Goal: Task Accomplishment & Management: Use online tool/utility

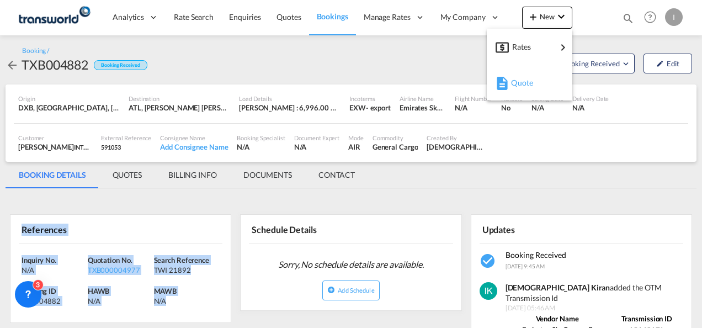
scroll to position [62, 0]
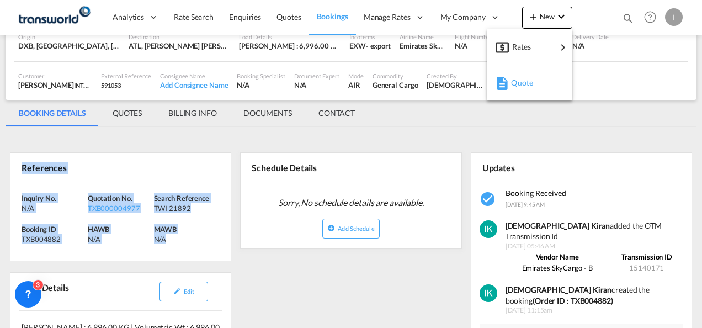
click at [492, 86] on button "Quote" at bounding box center [530, 83] width 86 height 36
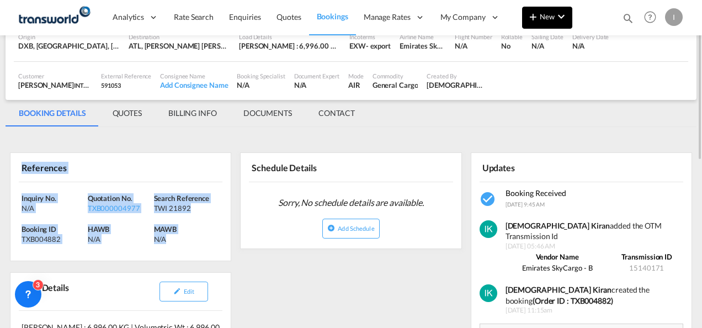
click at [547, 24] on button "New" at bounding box center [547, 18] width 50 height 22
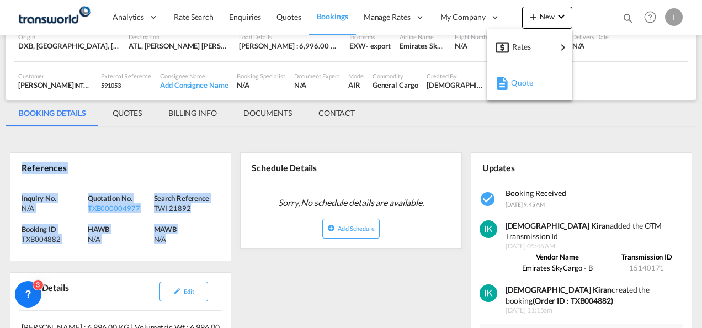
click at [523, 78] on span "Quote" at bounding box center [517, 83] width 12 height 22
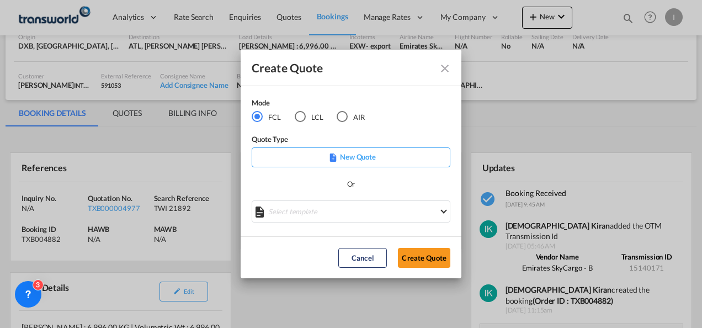
click at [312, 118] on md-radio-button "LCL" at bounding box center [309, 117] width 29 height 12
click at [424, 256] on button "Create Quote" at bounding box center [424, 258] width 52 height 20
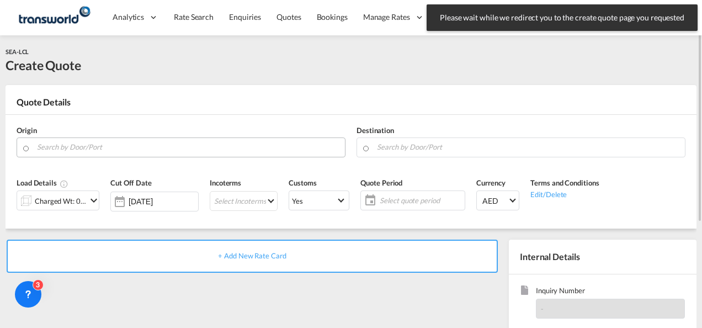
click at [98, 152] on input "Search by Door/Port" at bounding box center [188, 146] width 302 height 19
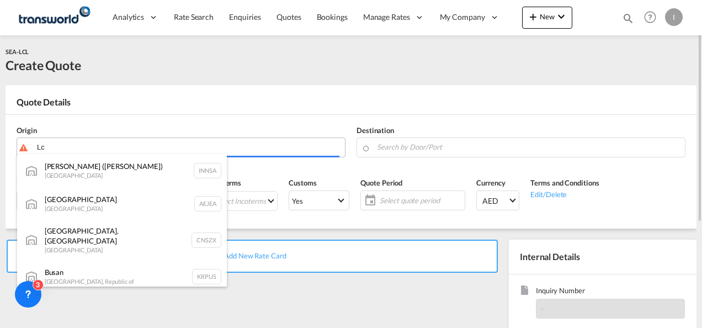
type input "L"
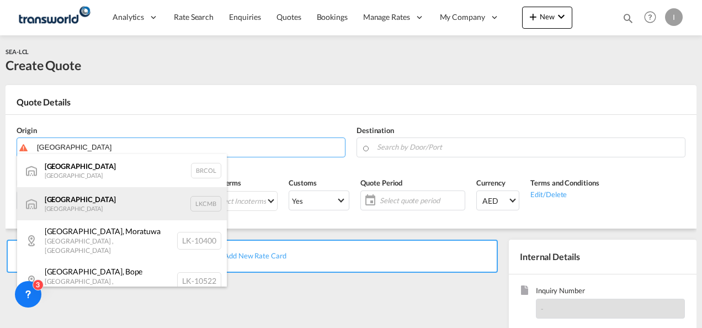
click at [89, 207] on div "Colombo [GEOGRAPHIC_DATA] LKCMB" at bounding box center [122, 203] width 210 height 33
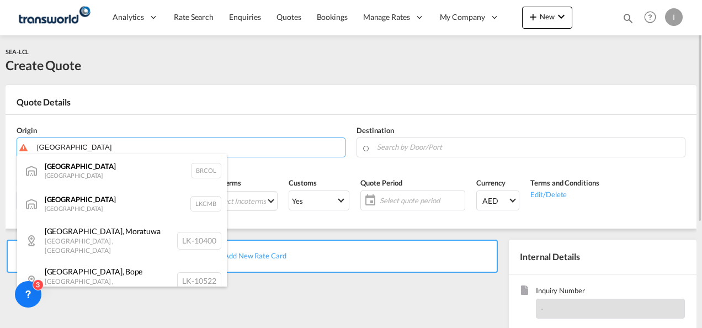
type input "Colombo, LKCMB"
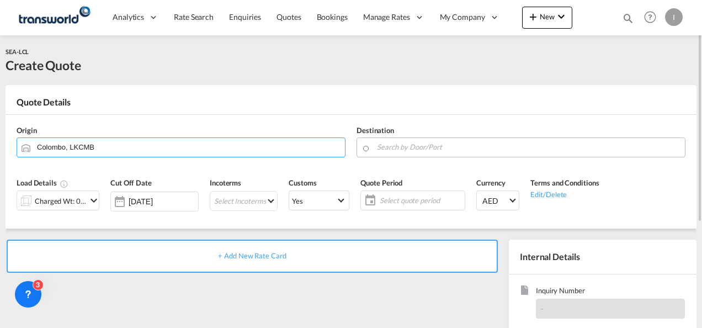
click at [375, 145] on md-input-container at bounding box center [520, 147] width 329 height 20
click at [383, 147] on input "Search by Door/Port" at bounding box center [528, 146] width 302 height 19
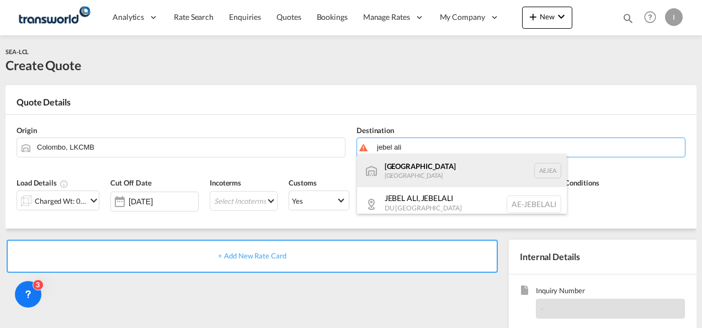
click at [399, 169] on div "[GEOGRAPHIC_DATA] [GEOGRAPHIC_DATA]" at bounding box center [462, 170] width 210 height 33
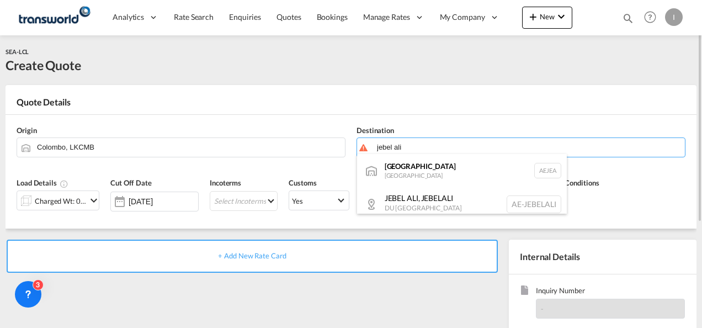
type input "[GEOGRAPHIC_DATA], [GEOGRAPHIC_DATA]"
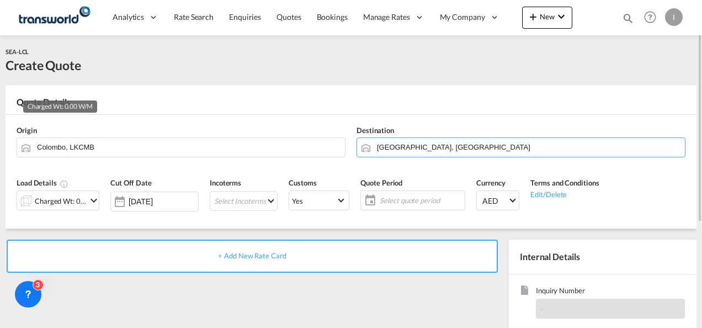
click at [71, 202] on div "Charged Wt: 0.00 W/M" at bounding box center [61, 200] width 52 height 15
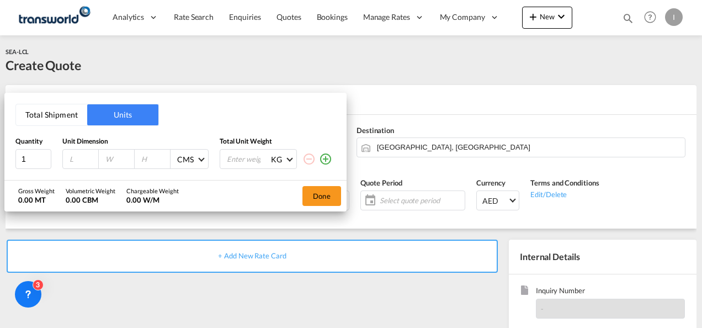
click at [54, 119] on button "Total Shipment" at bounding box center [51, 114] width 71 height 21
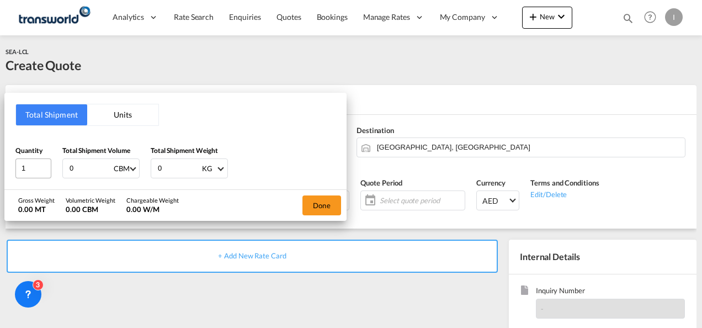
drag, startPoint x: 55, startPoint y: 172, endPoint x: 44, endPoint y: 168, distance: 11.5
click at [45, 171] on div "Quantity 1 Total Shipment Volume 0 CBM CBM CFT Total Shipment Weight 0 KG KG LB" at bounding box center [175, 161] width 320 height 33
type input "1.86"
type input "100"
click at [302, 206] on button "Done" at bounding box center [321, 205] width 39 height 20
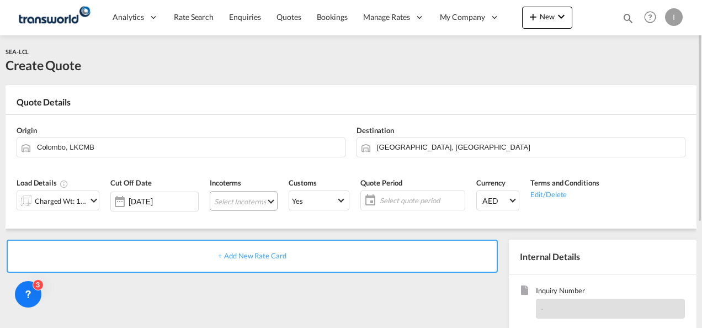
click at [223, 206] on md-select "Select Incoterms CFR - export Cost and Freight CIF - export Cost,Insurance and …" at bounding box center [244, 201] width 68 height 20
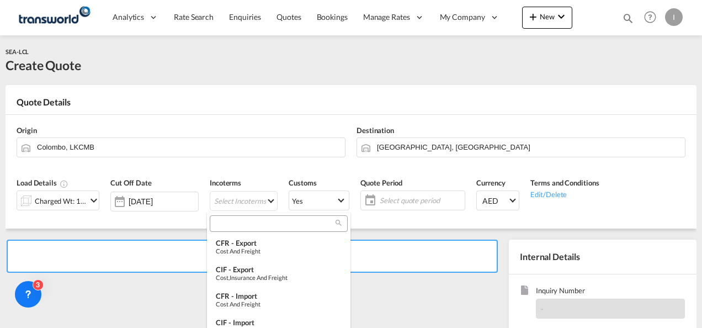
click at [223, 223] on input "search" at bounding box center [274, 223] width 122 height 10
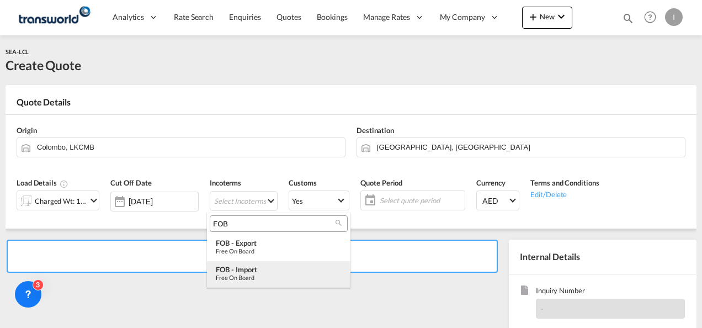
type input "FOB"
click at [262, 279] on div "Free on Board" at bounding box center [279, 277] width 126 height 7
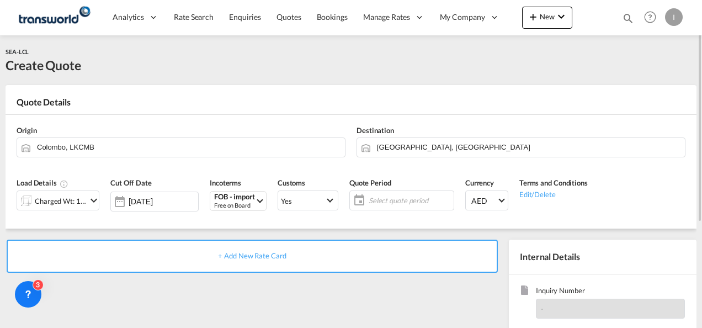
click at [375, 203] on span "Select quote period" at bounding box center [410, 200] width 82 height 10
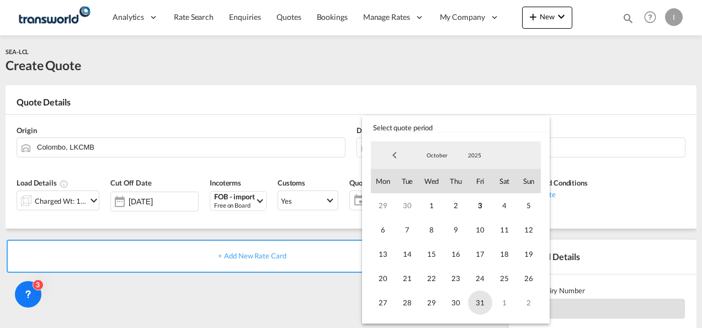
click at [482, 310] on span "31" at bounding box center [480, 302] width 24 height 24
click at [348, 306] on md-backdrop at bounding box center [351, 164] width 702 height 328
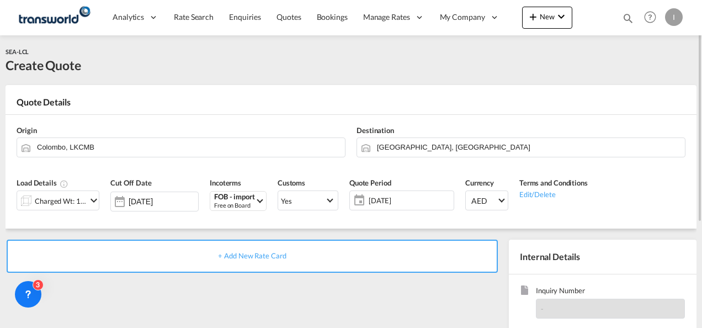
scroll to position [110, 0]
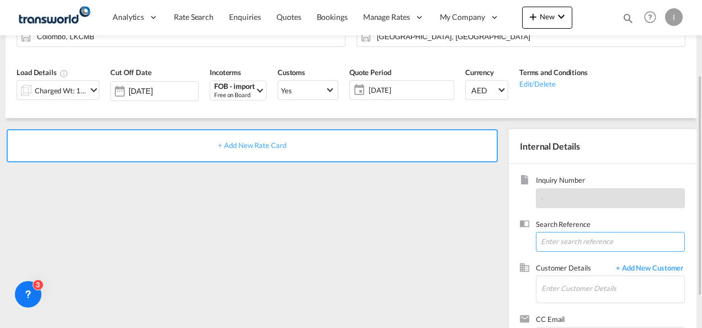
click at [557, 250] on input at bounding box center [610, 242] width 149 height 20
paste input "TWI 21936"
type input "TWI 21936"
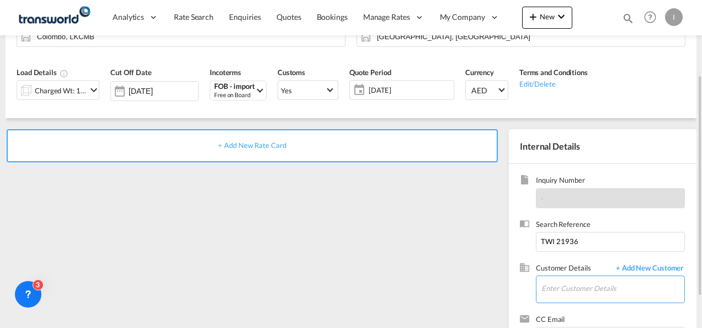
click at [554, 283] on input "Enter Customer Details" at bounding box center [612, 288] width 143 height 25
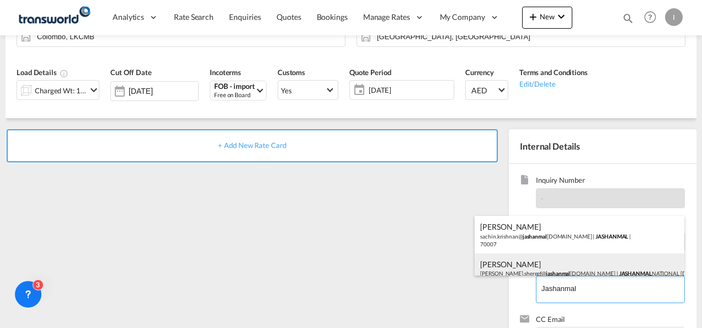
click at [522, 268] on div "[PERSON_NAME] [PERSON_NAME].shereef@ jashanmal [DOMAIN_NAME] | JASHANMAL NATION…" at bounding box center [579, 272] width 210 height 38
type input "JASHANMAL NATIONAL [DOMAIN_NAME], [PERSON_NAME], [PERSON_NAME][EMAIL_ADDRESS][D…"
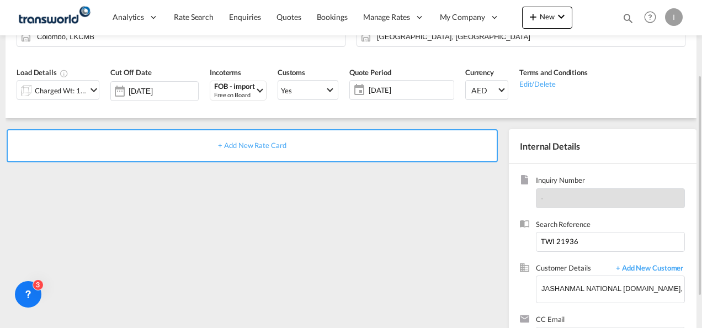
click at [259, 149] on span "+ Add New Rate Card" at bounding box center [252, 145] width 68 height 9
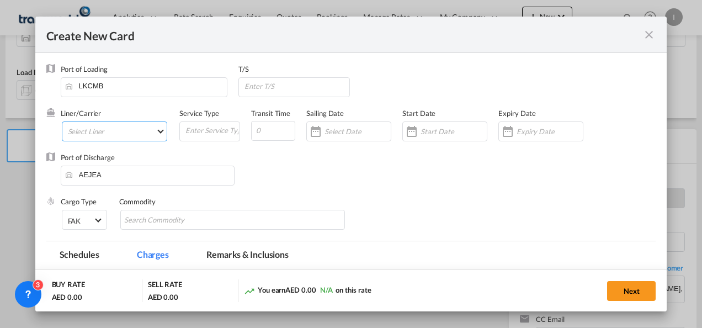
click at [117, 128] on md-select "Select Liner 2HM LOGISTICS D.O.O. / TDWC-CAPODISTRI 2HM LOGISTICS D.O.O. / TDWC…" at bounding box center [115, 131] width 106 height 20
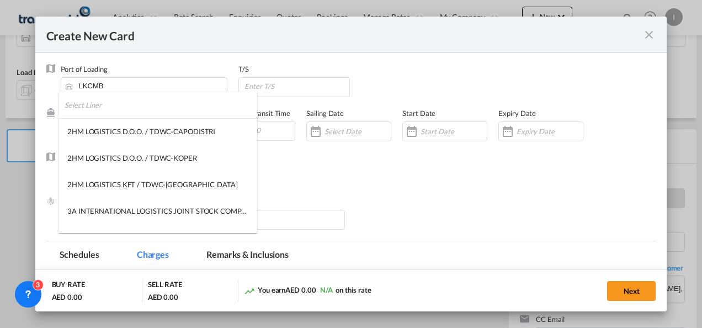
click at [103, 107] on input "search" at bounding box center [161, 105] width 193 height 26
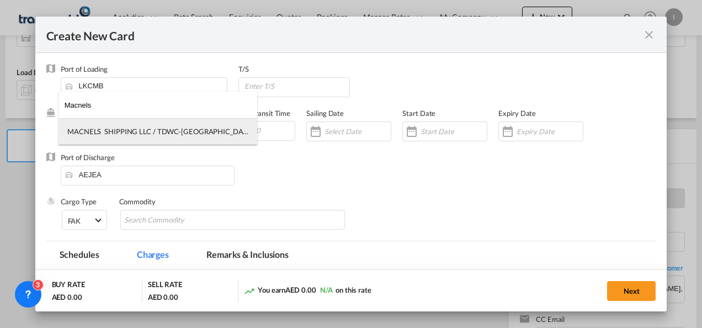
type input "Macnels"
click at [111, 127] on md-option "MACNELS SHIPPING LLC / TDWC-[GEOGRAPHIC_DATA]" at bounding box center [157, 131] width 199 height 26
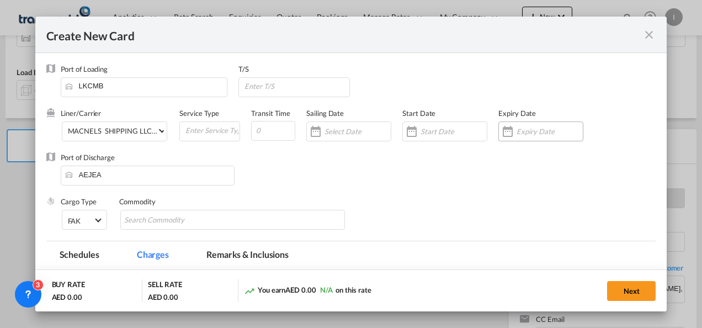
click at [520, 130] on input "Create New CardPort ..." at bounding box center [549, 131] width 66 height 9
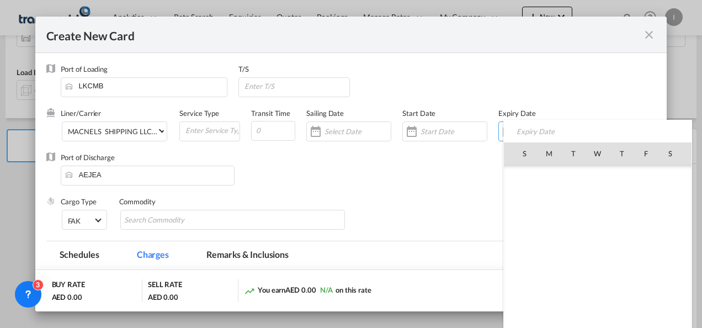
scroll to position [255704, 0]
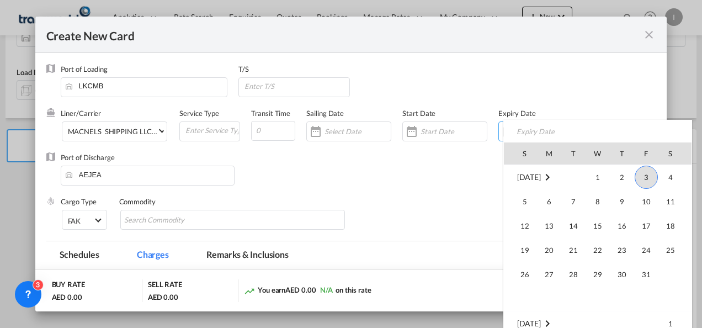
click at [643, 271] on span "31" at bounding box center [646, 274] width 22 height 22
type input "[DATE]"
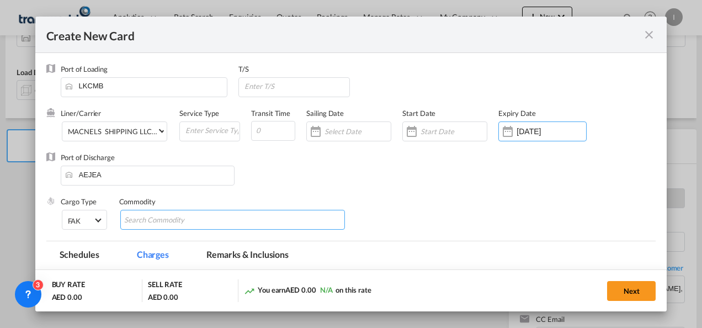
click at [173, 217] on input "Search Commodity" at bounding box center [174, 220] width 101 height 18
type input "General Cargo"
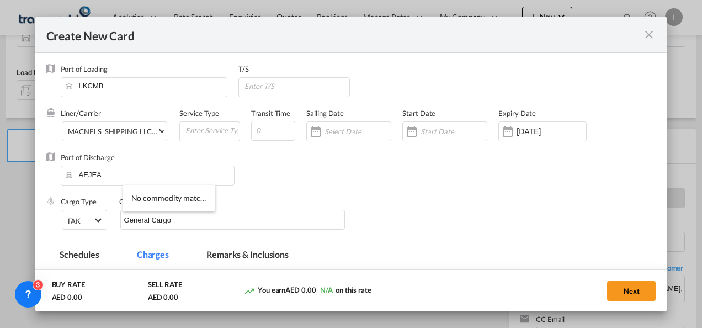
click at [403, 189] on div "Port of Discharge [GEOGRAPHIC_DATA]" at bounding box center [351, 174] width 610 height 44
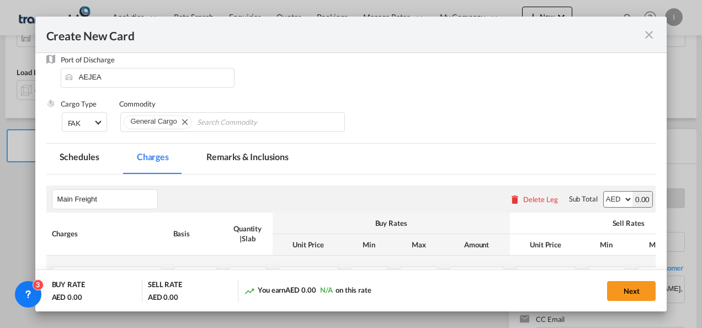
scroll to position [166, 0]
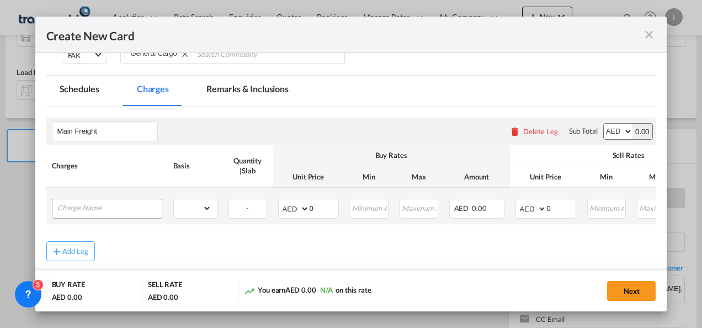
click at [128, 216] on div "Create New CardPort ..." at bounding box center [107, 209] width 110 height 20
click at [130, 208] on input "Charge Name" at bounding box center [109, 207] width 104 height 17
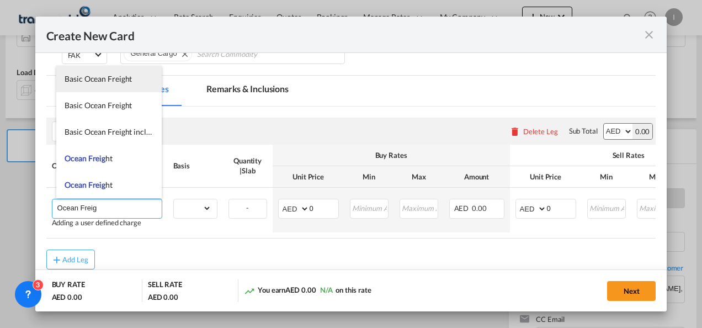
click at [112, 77] on span "Basic Ocean Freight" at bounding box center [98, 78] width 67 height 9
type input "Basic Ocean Freight"
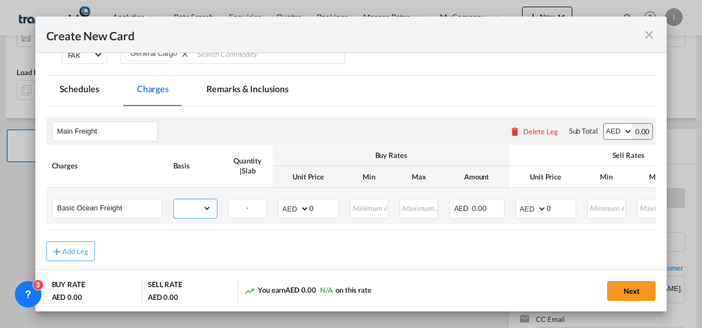
click at [194, 211] on select "gross_weight volumetric_weight per_shipment per_bl per_km per_hawb per_kg flat …" at bounding box center [193, 208] width 38 height 18
select select "per_shipment"
click at [174, 199] on select "gross_weight volumetric_weight per_shipment per_bl per_km per_hawb per_kg flat …" at bounding box center [193, 208] width 38 height 18
drag, startPoint x: 324, startPoint y: 212, endPoint x: 294, endPoint y: 211, distance: 30.9
click at [294, 212] on md-input-container "AED AFN ALL AMD ANG AOA ARS AUD AWG AZN BAM BBD BDT BGN BHD BIF BMD BND [PERSON…" at bounding box center [308, 209] width 61 height 20
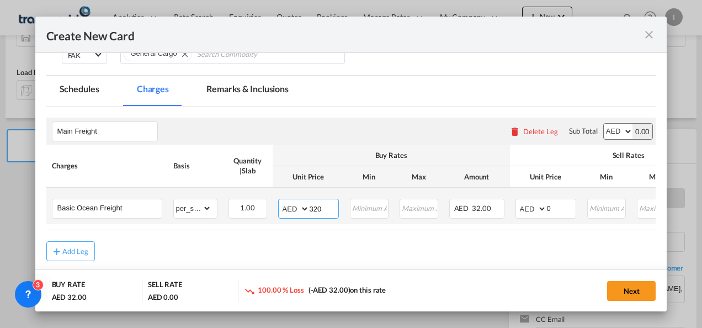
type input "320"
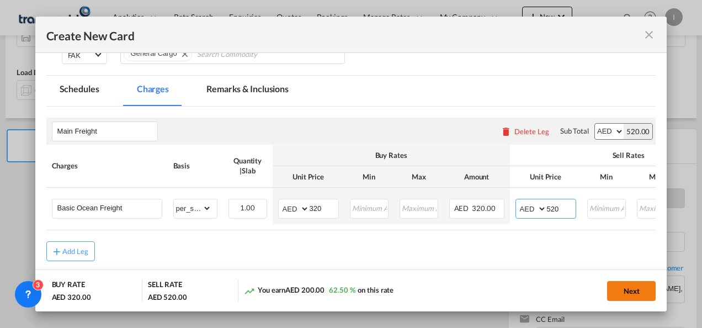
type input "520"
click at [625, 293] on button "Next" at bounding box center [631, 291] width 49 height 20
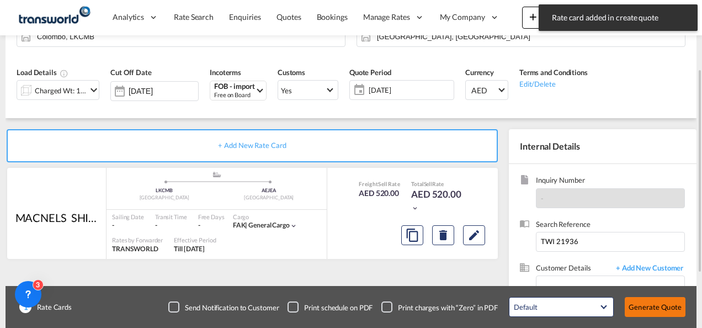
click at [648, 308] on button "Generate Quote" at bounding box center [655, 307] width 61 height 20
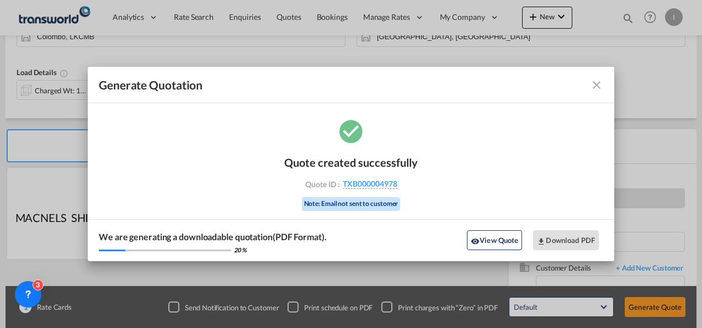
click at [356, 175] on div "Quote created successfully Quote ID : TXB000004978 Note: Email not sent to cust…" at bounding box center [351, 182] width 134 height 74
click at [355, 183] on span "TXB000004978" at bounding box center [370, 184] width 55 height 10
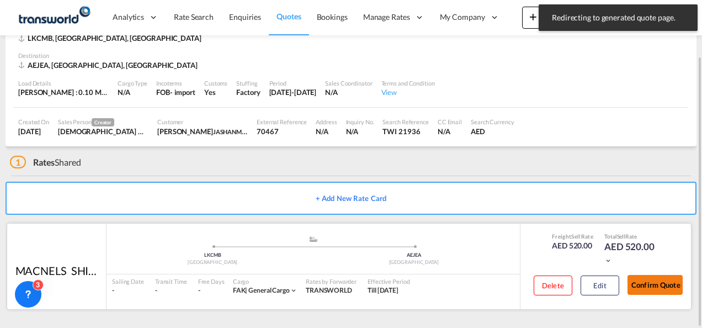
click at [640, 280] on button "Confirm Quote" at bounding box center [654, 285] width 55 height 20
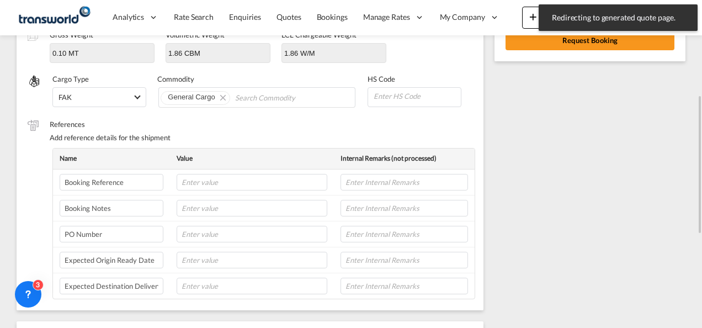
scroll to position [168, 0]
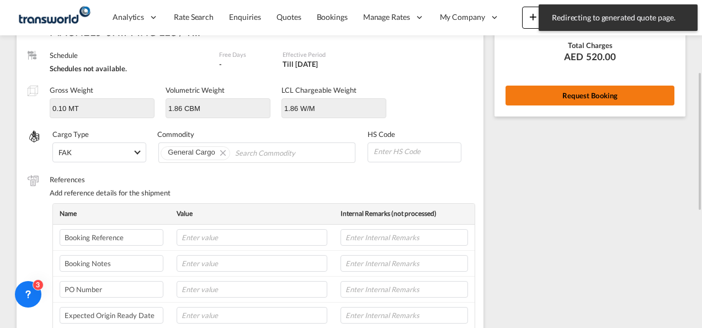
click at [579, 101] on button "Request Booking" at bounding box center [589, 96] width 169 height 20
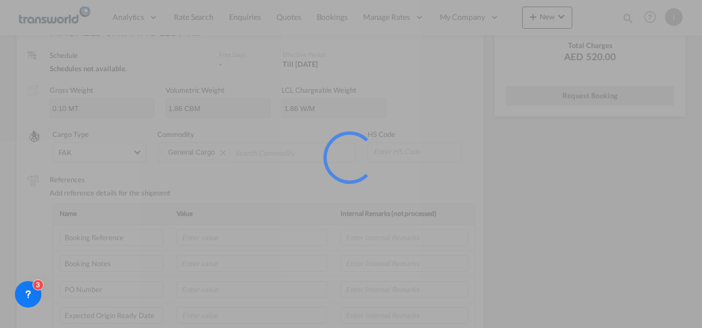
scroll to position [20, 0]
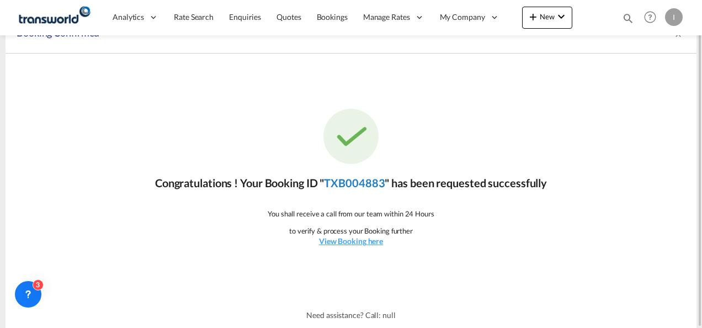
click at [374, 184] on link "TXB004883" at bounding box center [354, 182] width 61 height 13
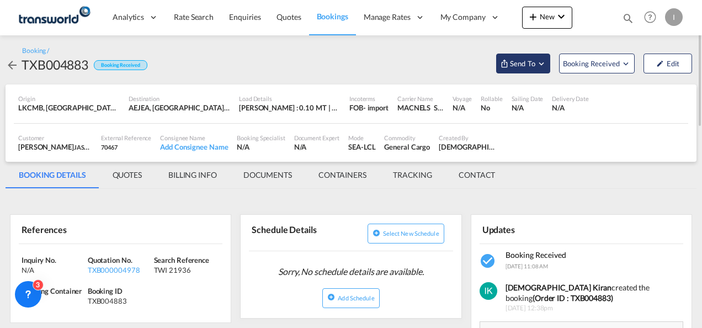
click at [518, 54] on button "Send To" at bounding box center [523, 64] width 54 height 20
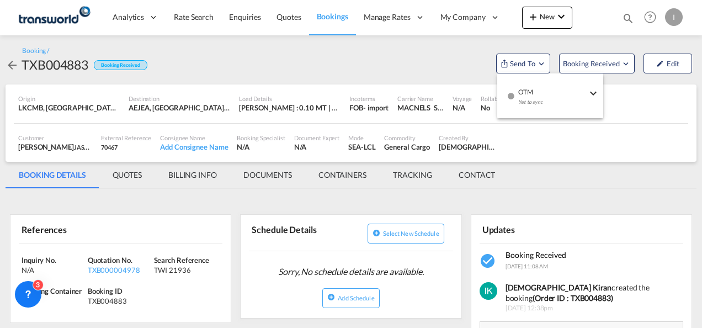
click at [520, 84] on span "OTM" at bounding box center [552, 88] width 68 height 10
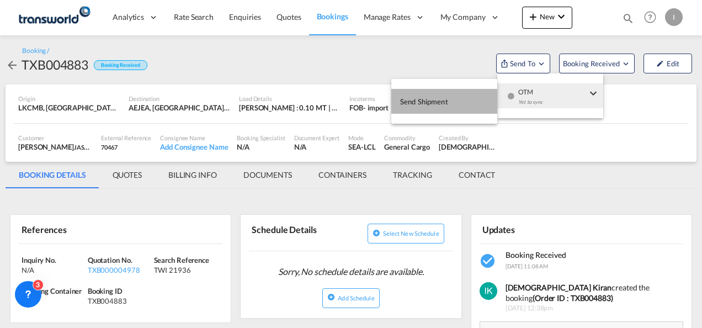
click at [463, 96] on button "Send Shipment" at bounding box center [444, 101] width 106 height 25
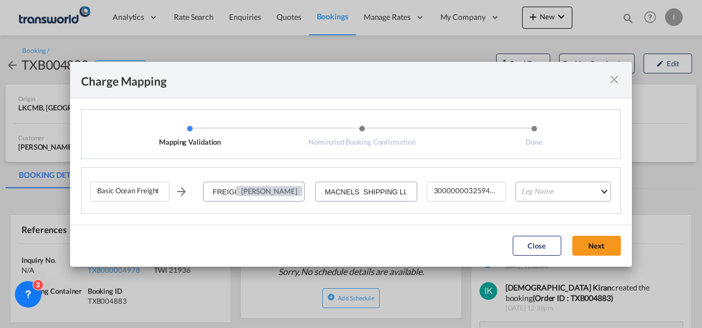
click at [561, 192] on md-select "Leg Name HANDLING ORIGIN VESSEL HANDLING DESTINATION OTHERS TL PICK UP CUSTOMS …" at bounding box center [562, 192] width 95 height 20
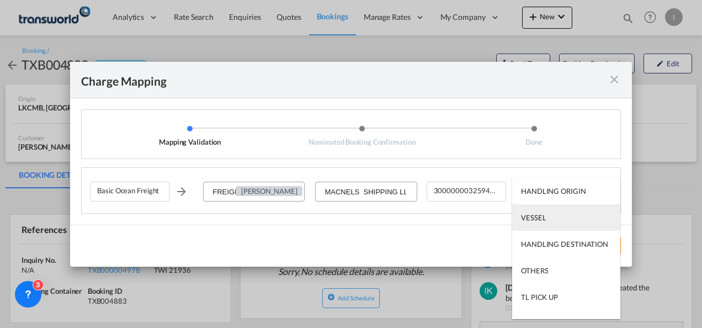
click at [535, 220] on div "VESSEL" at bounding box center [533, 217] width 25 height 10
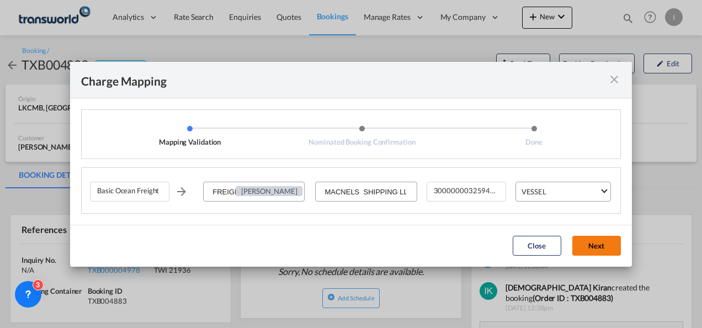
click at [590, 240] on button "Next" at bounding box center [596, 246] width 49 height 20
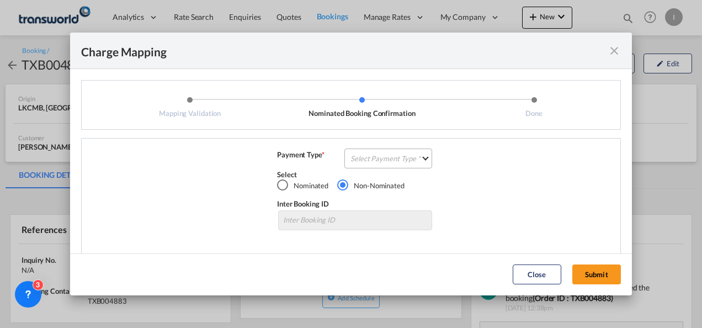
click at [407, 168] on md-select "Select Payment Type COLLECT PREPAID" at bounding box center [388, 158] width 88 height 20
click at [407, 166] on md-option "COLLECT" at bounding box center [387, 158] width 98 height 26
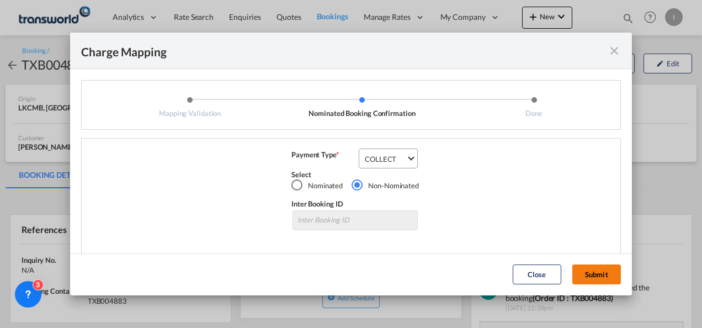
click at [595, 268] on button "Submit" at bounding box center [596, 274] width 49 height 20
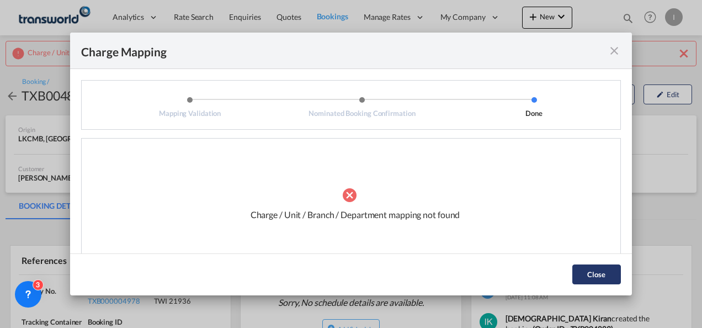
click at [592, 273] on button "Close" at bounding box center [596, 274] width 49 height 20
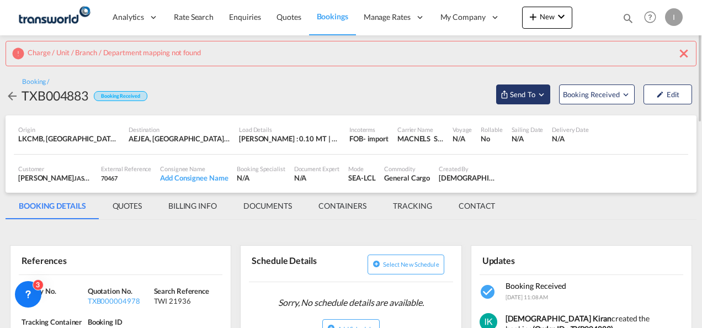
click at [505, 94] on md-icon "Open demo menu" at bounding box center [504, 94] width 9 height 9
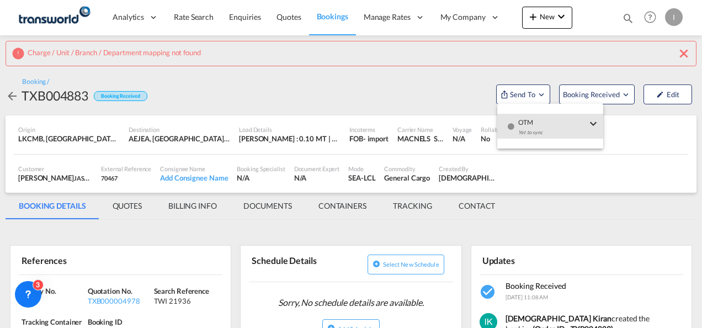
click at [514, 120] on div "button" at bounding box center [510, 130] width 9 height 33
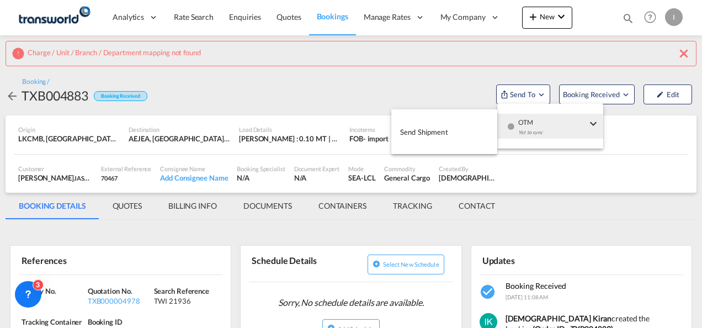
click at [433, 124] on span "Send Shipment" at bounding box center [424, 132] width 48 height 18
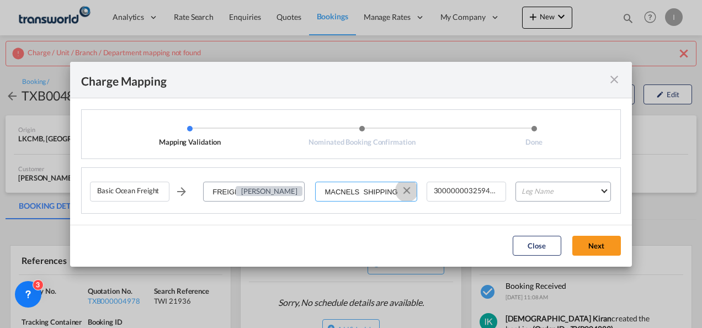
click at [402, 188] on md-icon "Clear Input" at bounding box center [407, 190] width 12 height 12
click at [371, 192] on input "Select Service Provider" at bounding box center [366, 192] width 100 height 20
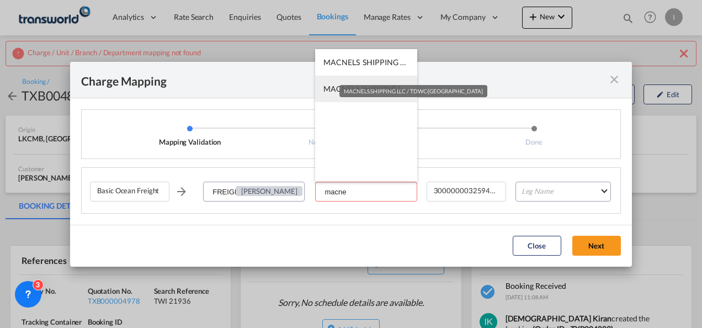
click at [367, 92] on md-tooltip "MACNELS SHIPPING LLC / TDWC-[GEOGRAPHIC_DATA]" at bounding box center [413, 91] width 148 height 12
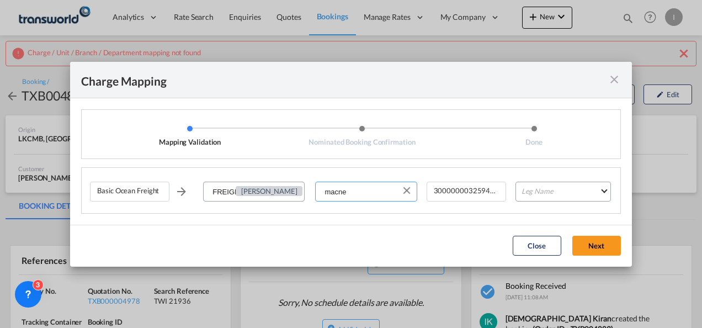
click at [362, 195] on input "macne" at bounding box center [366, 192] width 100 height 20
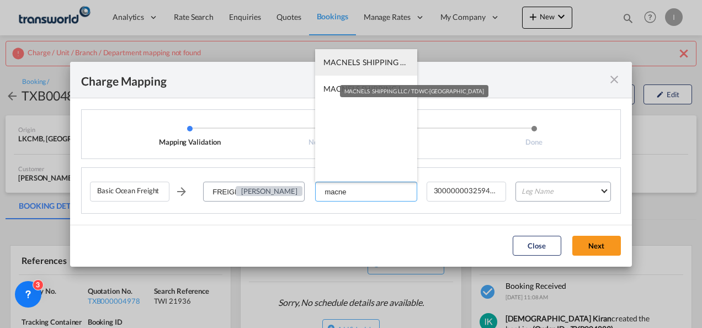
click at [361, 64] on span "MACNELS SHIPPING LLC / TDWC-[GEOGRAPHIC_DATA]" at bounding box center [422, 61] width 198 height 9
type input "MACNELS SHIPPING LLC / TDWC-[GEOGRAPHIC_DATA]"
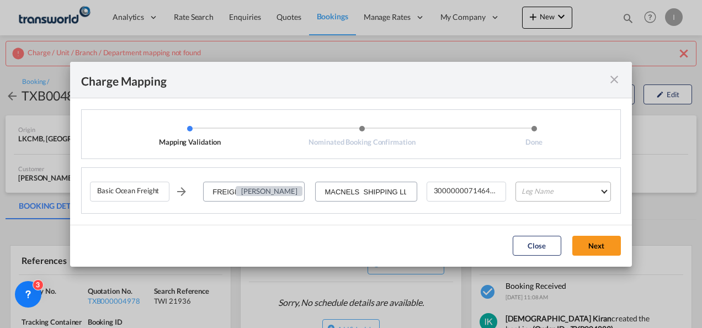
click at [540, 186] on md-select "Leg Name HANDLING ORIGIN VESSEL HANDLING DESTINATION OTHERS TL PICK UP CUSTOMS …" at bounding box center [562, 192] width 95 height 20
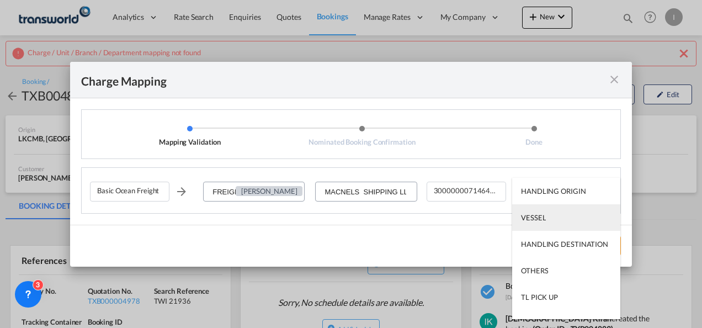
click at [546, 213] on md-option "VESSEL" at bounding box center [566, 217] width 108 height 26
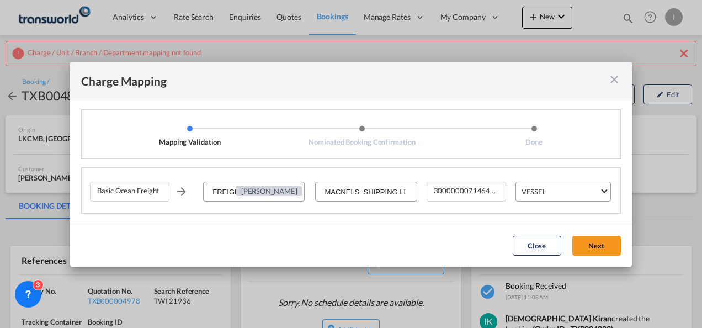
click at [574, 232] on md-dialog-actions "Close Next" at bounding box center [351, 246] width 562 height 42
click at [584, 247] on button "Next" at bounding box center [596, 246] width 49 height 20
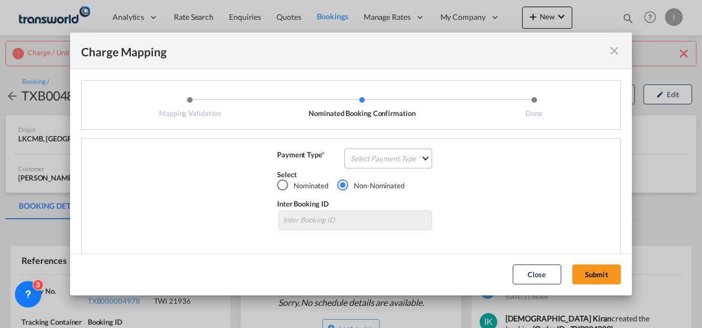
click at [406, 167] on md-select "Select Payment Type COLLECT PREPAID" at bounding box center [388, 158] width 88 height 20
click at [403, 162] on md-option "COLLECT" at bounding box center [387, 158] width 98 height 26
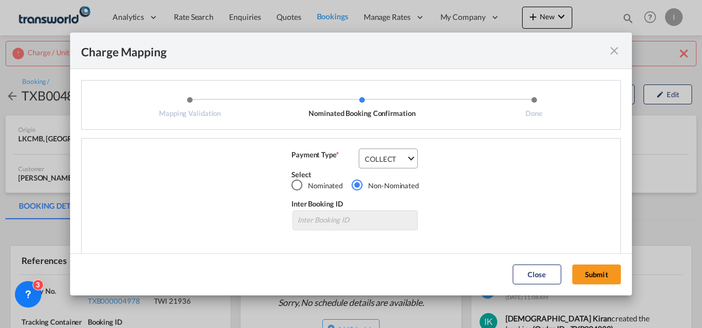
click at [626, 277] on div "Close Submit" at bounding box center [566, 274] width 119 height 20
click at [597, 275] on button "Submit" at bounding box center [596, 274] width 49 height 20
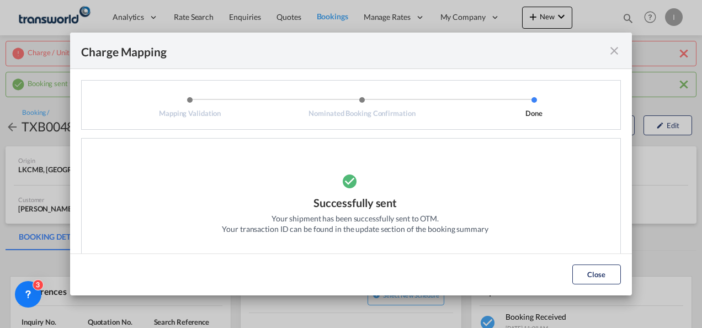
drag, startPoint x: 589, startPoint y: 270, endPoint x: 528, endPoint y: 257, distance: 62.7
click at [589, 270] on button "Close" at bounding box center [596, 274] width 49 height 20
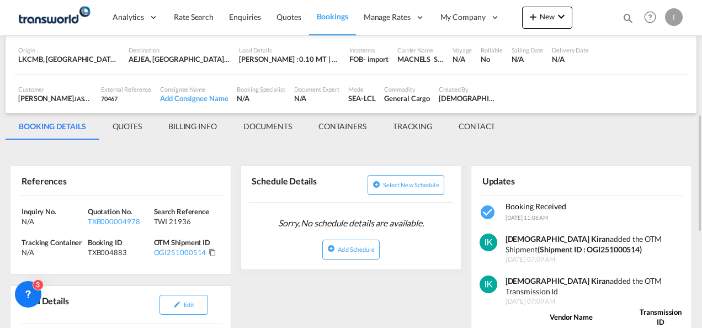
scroll to position [166, 0]
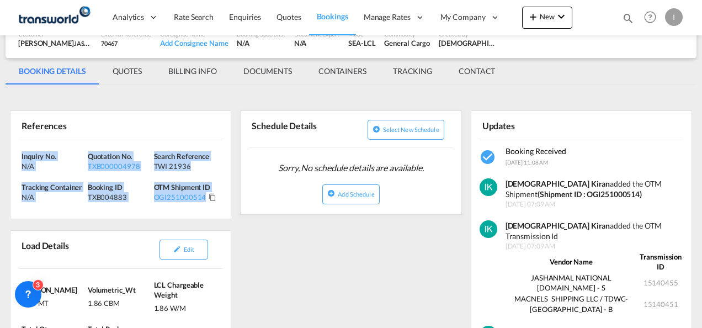
drag, startPoint x: 217, startPoint y: 204, endPoint x: -2, endPoint y: 151, distance: 225.2
click at [0, 151] on html "Analytics Reports Dashboard Rate Search Enquiries Quotes" at bounding box center [351, 164] width 702 height 328
copy div "Inquiry No. N/A Quotation No. TXB000004978 Search Reference TWI 21936 Tracking …"
